Goal: Information Seeking & Learning: Find contact information

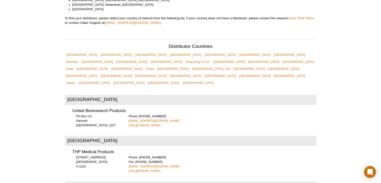
scroll to position [148, 0]
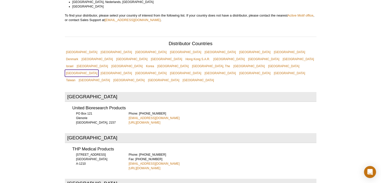
click at [99, 70] on link "[GEOGRAPHIC_DATA]" at bounding box center [82, 73] width 34 height 7
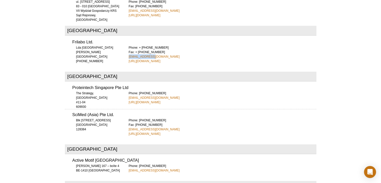
drag, startPoint x: 155, startPoint y: 33, endPoint x: 127, endPoint y: 32, distance: 28.1
click at [127, 36] on div "Frilabo Ltd. Lda Rua S. Roque da Lameira Porto 71 4350-307 Phone: + (351) 22518…" at bounding box center [190, 49] width 251 height 27
copy link "info@frilabo.pt"
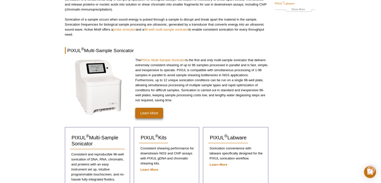
scroll to position [58, 0]
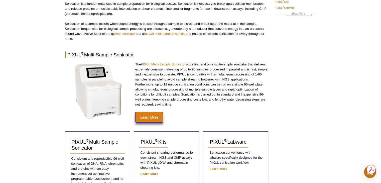
click at [145, 120] on link "Learn More" at bounding box center [149, 117] width 28 height 11
